Goal: Ask a question

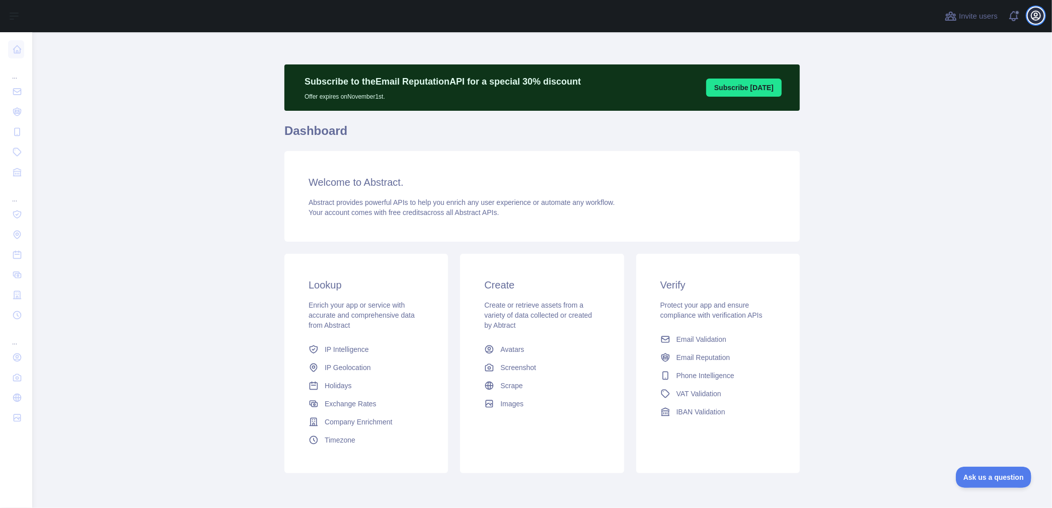
click at [1031, 15] on icon "button" at bounding box center [1035, 15] width 9 height 9
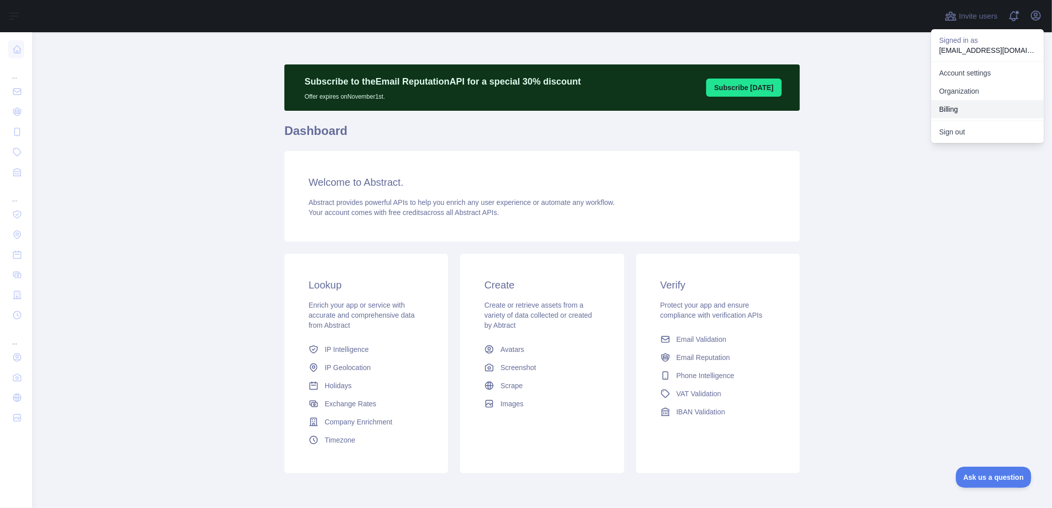
click at [969, 104] on button "Billing" at bounding box center [987, 109] width 113 height 18
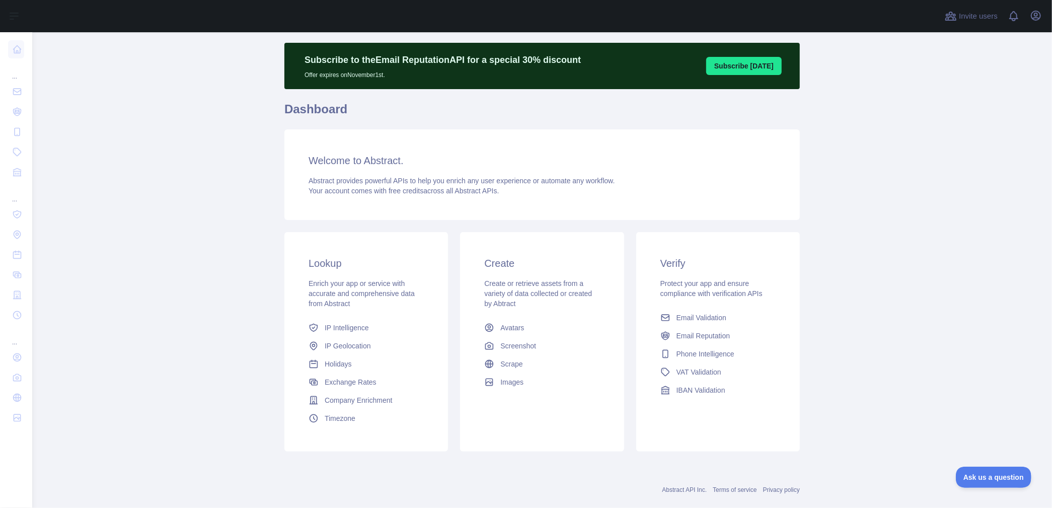
scroll to position [39, 0]
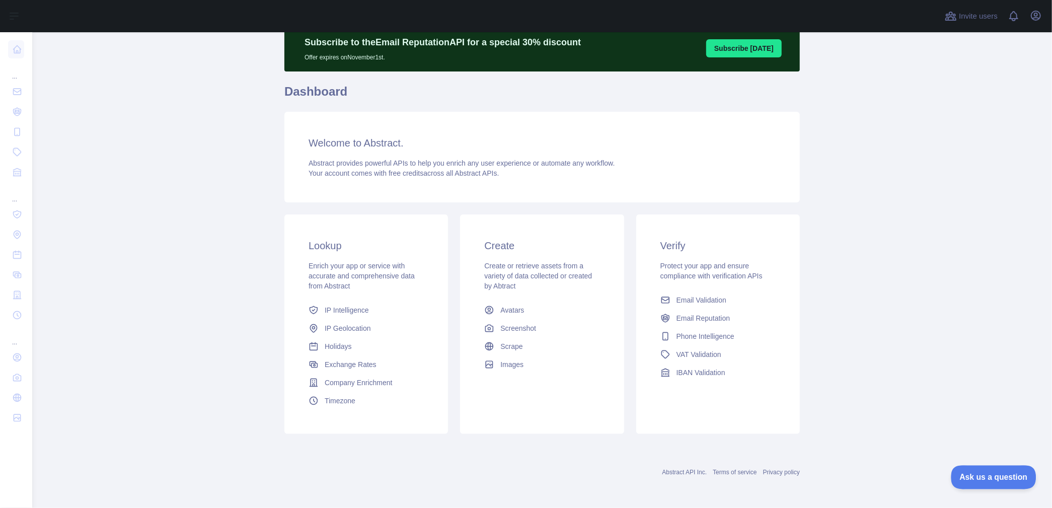
click at [989, 473] on span "Ask us a question" at bounding box center [988, 475] width 75 height 7
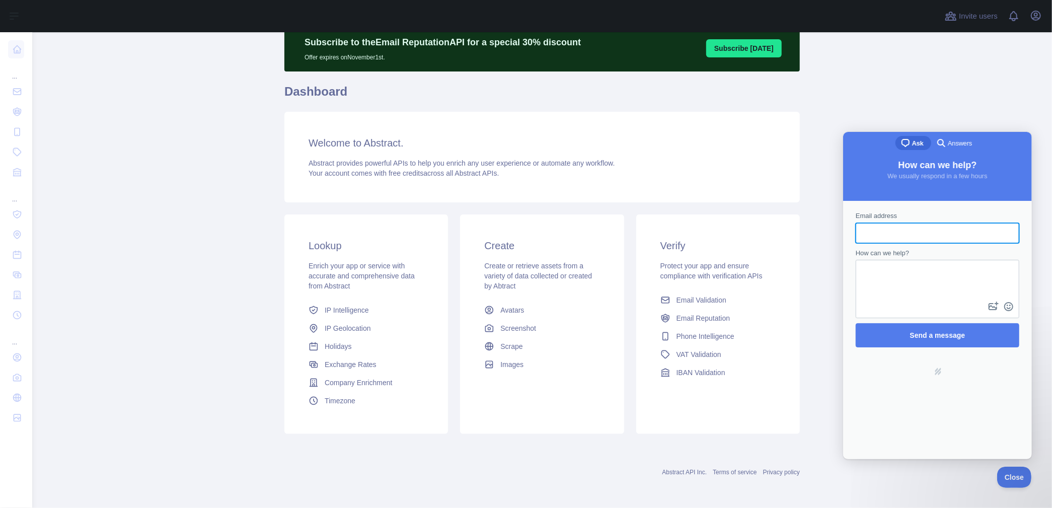
scroll to position [0, 0]
click at [890, 230] on input "Email address" at bounding box center [936, 232] width 147 height 18
click at [904, 239] on input "Email address" at bounding box center [936, 232] width 147 height 18
type input "**********"
drag, startPoint x: 917, startPoint y: 232, endPoint x: 772, endPoint y: 240, distance: 145.6
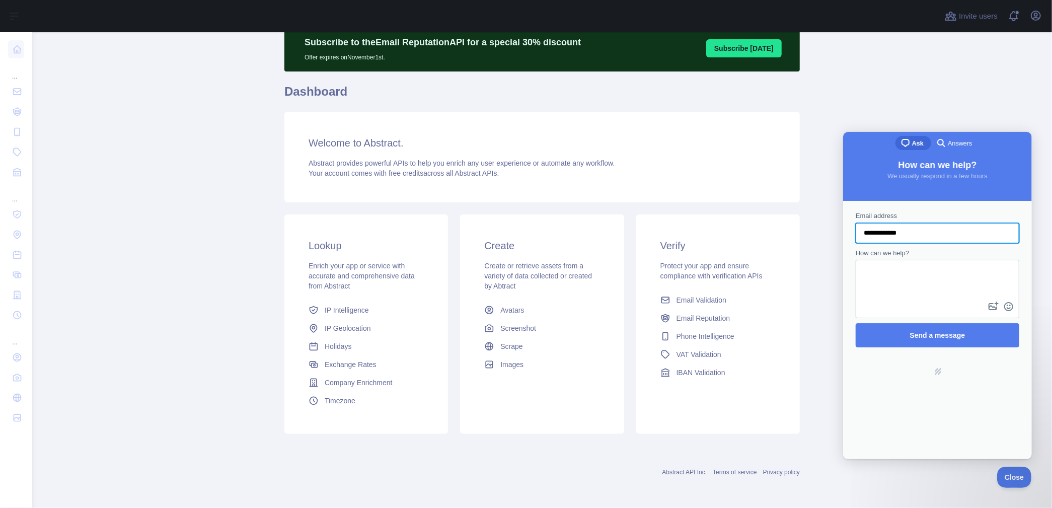
click at [842, 240] on html "**********" at bounding box center [936, 294] width 189 height 327
click at [911, 271] on textarea "How can we help?" at bounding box center [937, 279] width 162 height 39
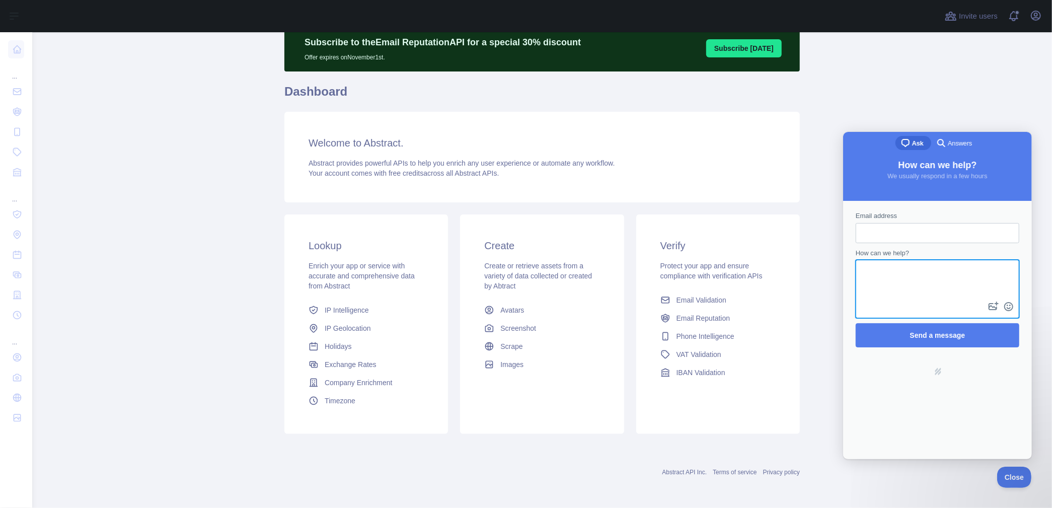
paste textarea "**********"
type textarea "**********"
click at [879, 229] on input "Email address" at bounding box center [936, 232] width 147 height 18
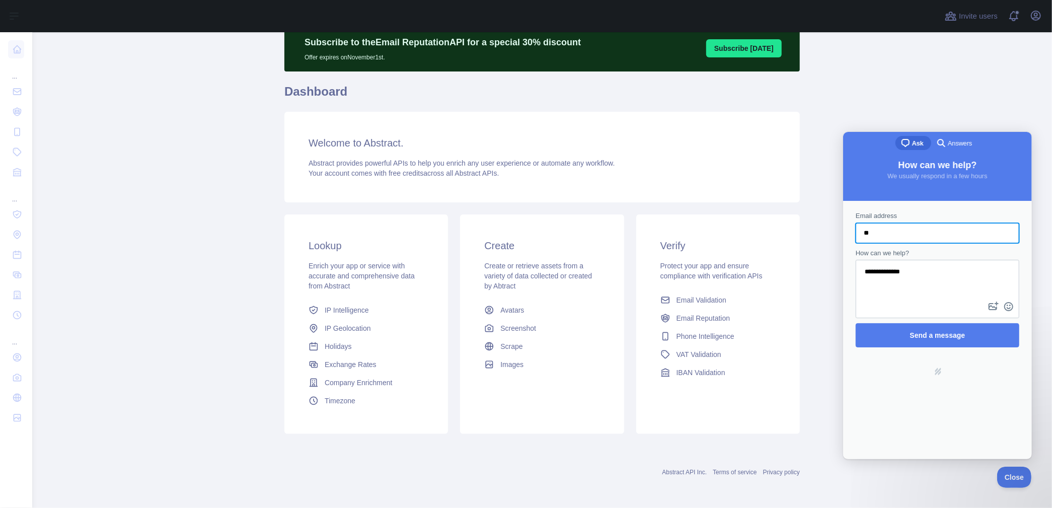
type input "*"
type input "**********"
click at [985, 298] on button "image-plus" at bounding box center [992, 306] width 15 height 16
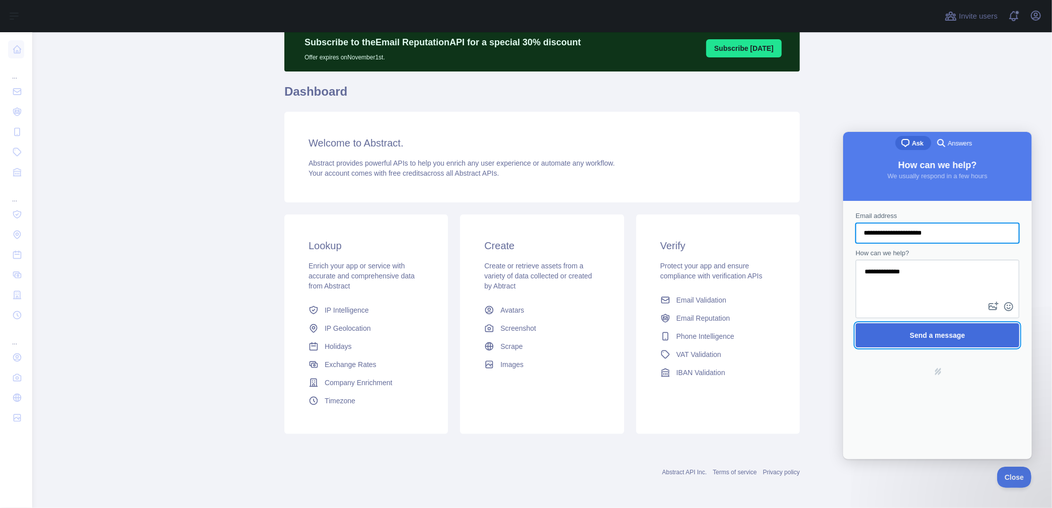
click at [945, 335] on span "Send a message" at bounding box center [936, 335] width 55 height 8
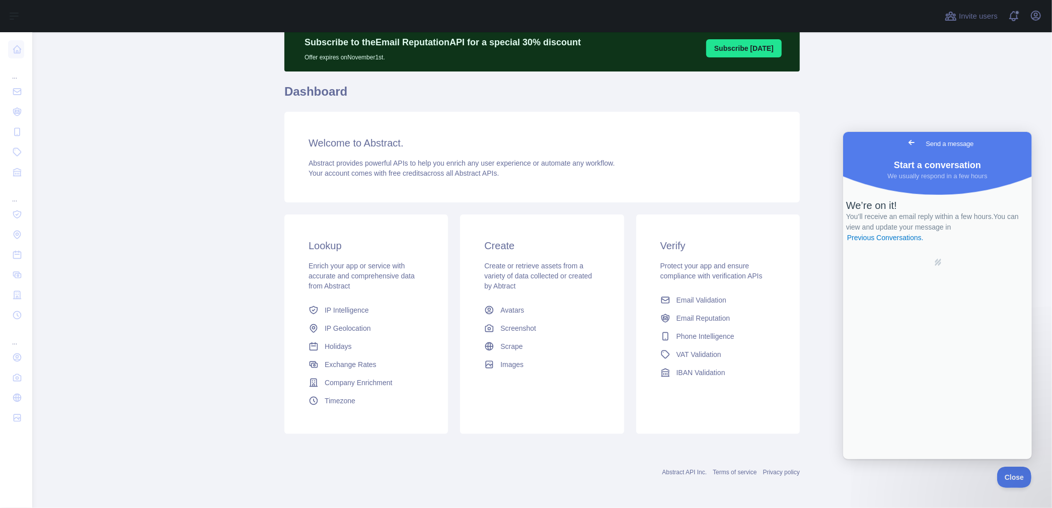
click at [980, 81] on main "Subscribe to the Email Reputation API for a special 30 % discount Offer expires…" at bounding box center [541, 270] width 1019 height 476
click at [1006, 478] on span "Close" at bounding box center [1011, 475] width 34 height 7
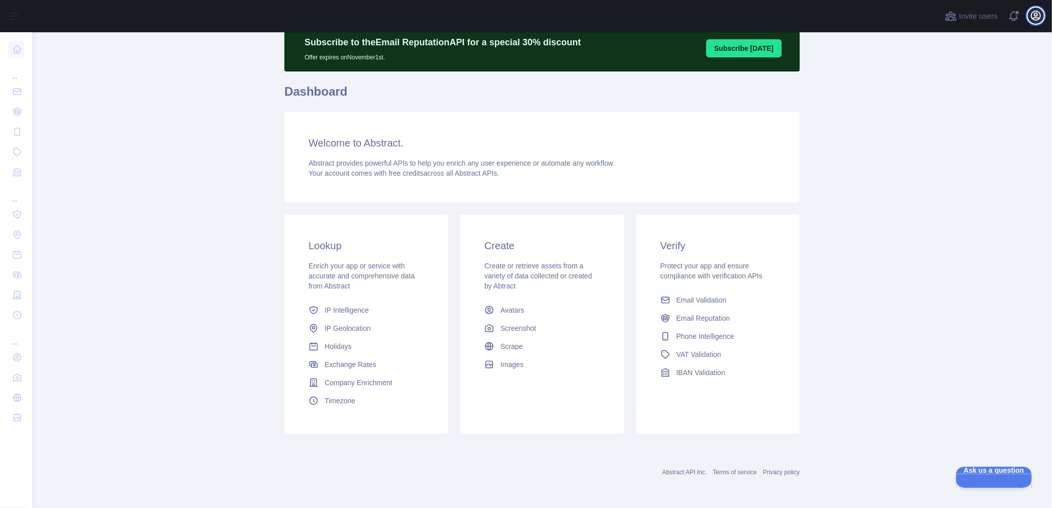
click at [1035, 12] on icon "button" at bounding box center [1036, 16] width 12 height 12
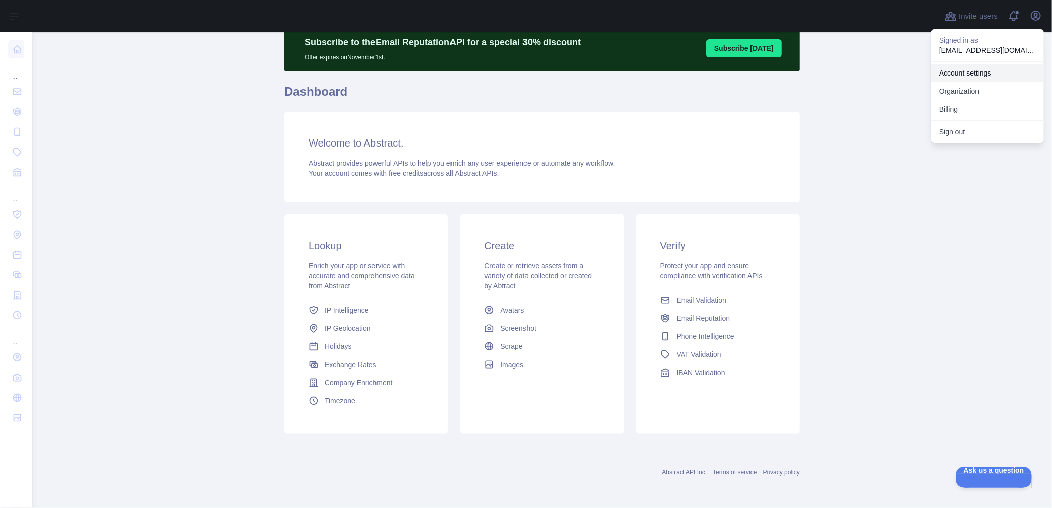
click at [978, 70] on link "Account settings" at bounding box center [987, 73] width 113 height 18
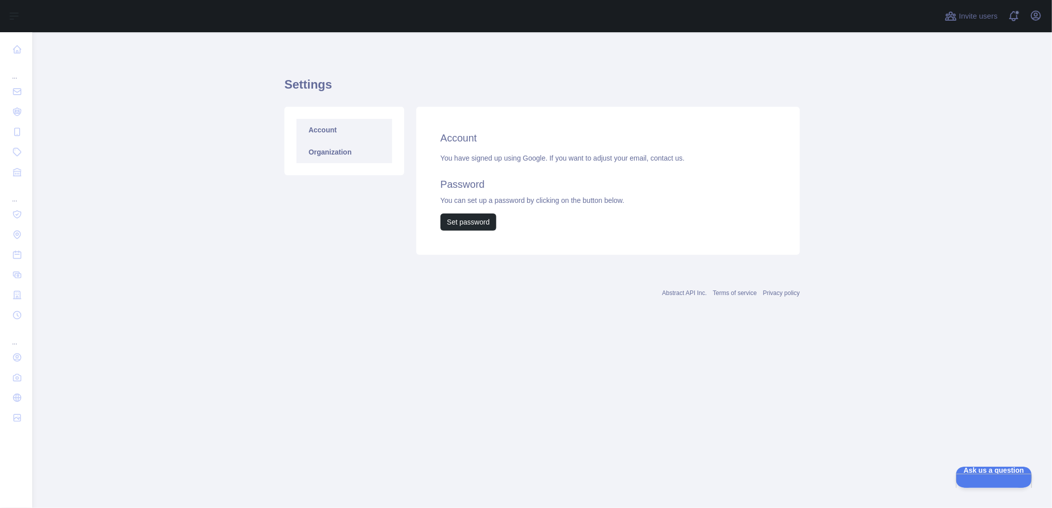
click at [348, 149] on link "Organization" at bounding box center [344, 152] width 96 height 22
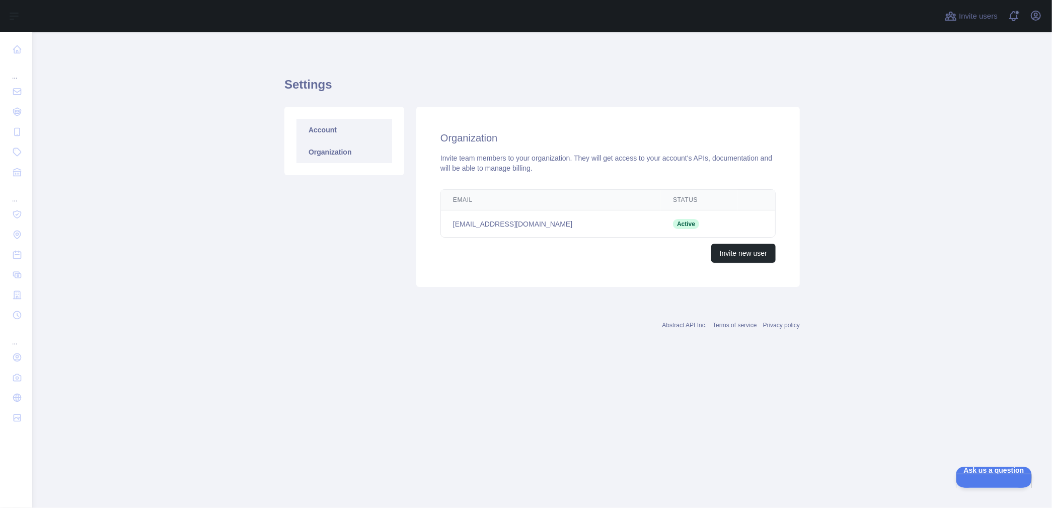
click at [346, 131] on link "Account" at bounding box center [344, 130] width 96 height 22
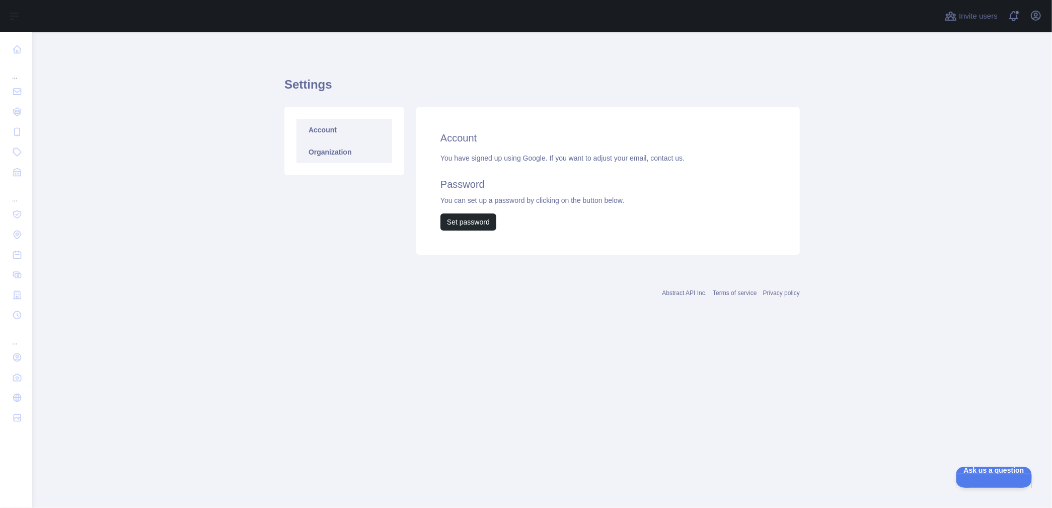
click at [354, 152] on link "Organization" at bounding box center [344, 152] width 96 height 22
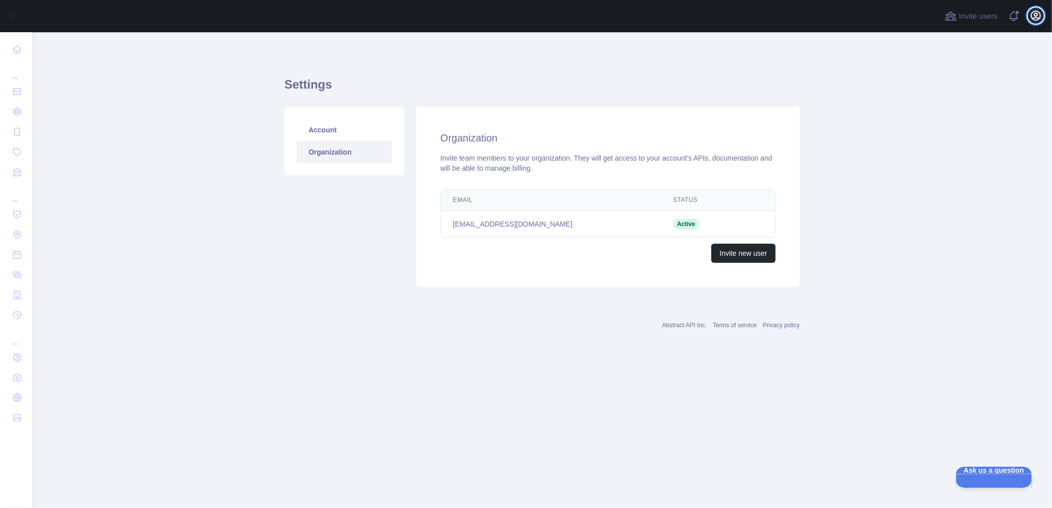
click at [1036, 12] on icon "button" at bounding box center [1036, 16] width 12 height 12
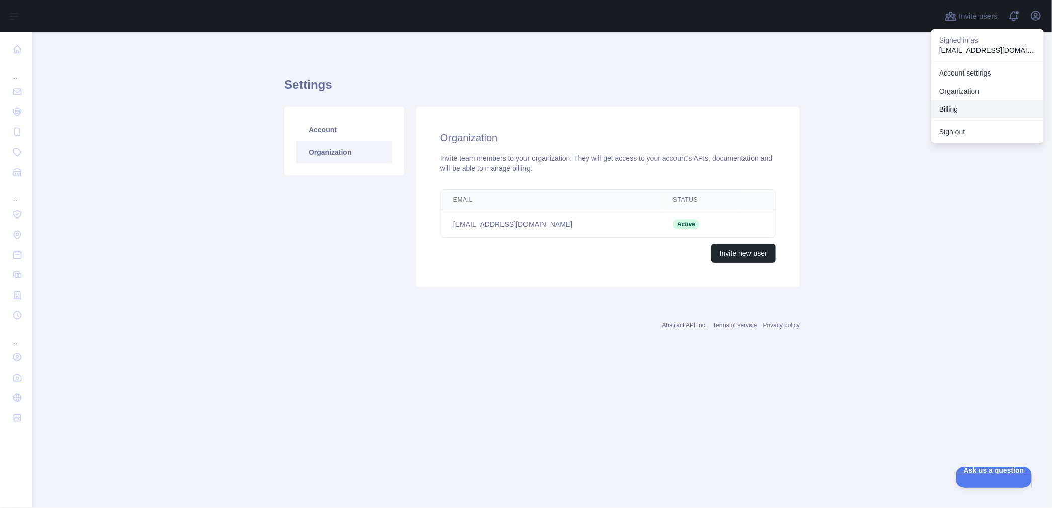
click at [971, 107] on button "Billing" at bounding box center [987, 109] width 113 height 18
